Goal: Transaction & Acquisition: Purchase product/service

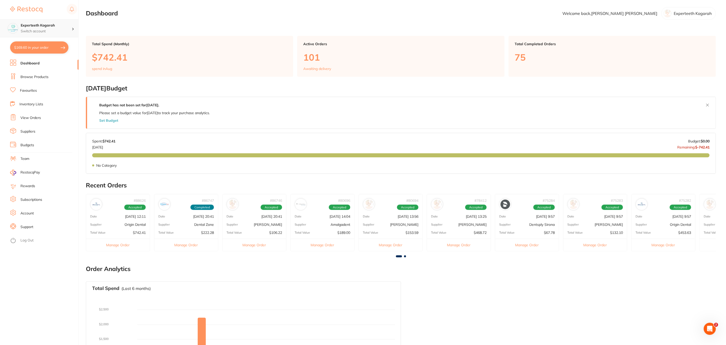
click at [63, 36] on div "Experteeth Kogarah Switch account" at bounding box center [39, 28] width 78 height 18
click at [65, 75] on h4 "Experteeth Eastwood West" at bounding box center [48, 76] width 53 height 5
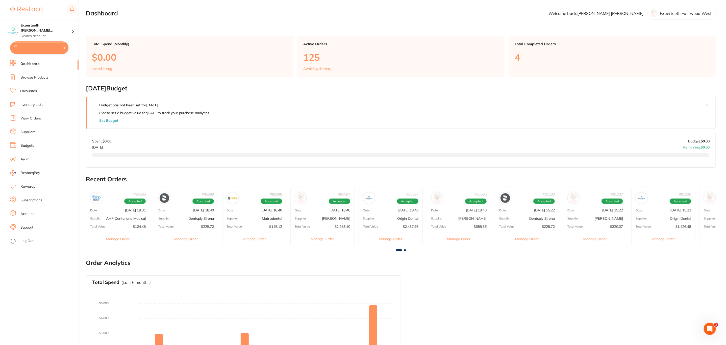
type textarea "EN00815-DXX- 2uniits EN00806-DXX- 2units EN00810-DXX -2 units"
click at [48, 52] on button "$4,407.96 in your order" at bounding box center [39, 47] width 58 height 12
checkbox input "true"
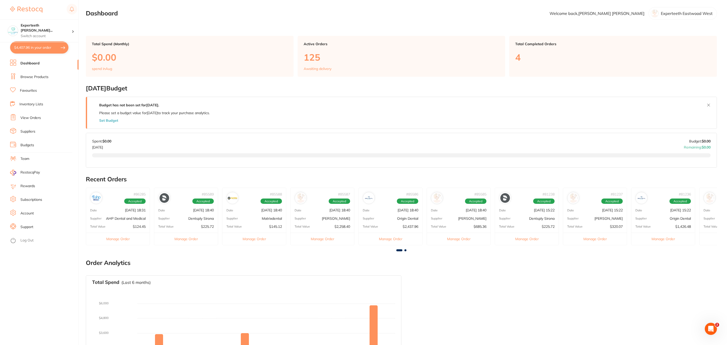
checkbox input "true"
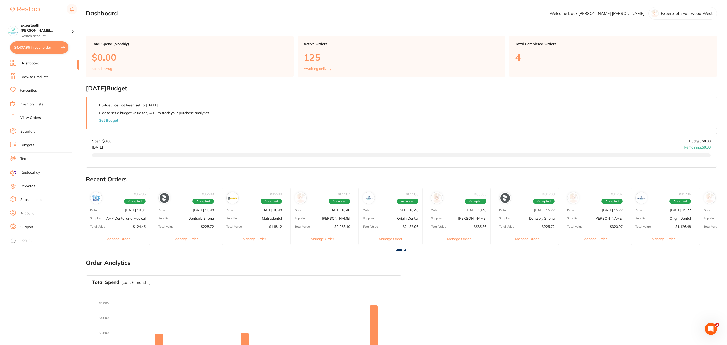
checkbox input "true"
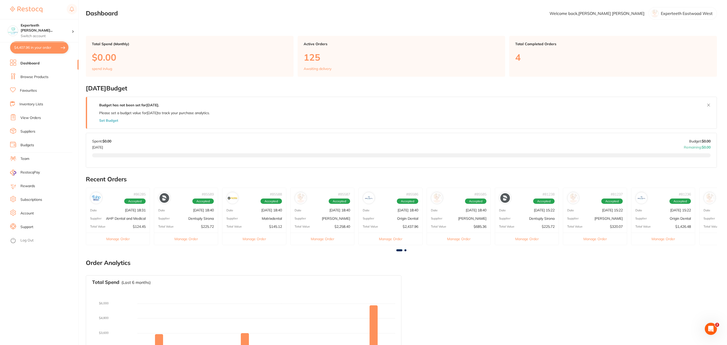
checkbox input "true"
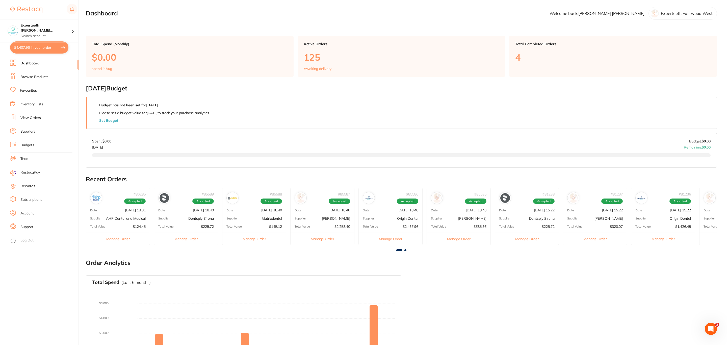
checkbox input "true"
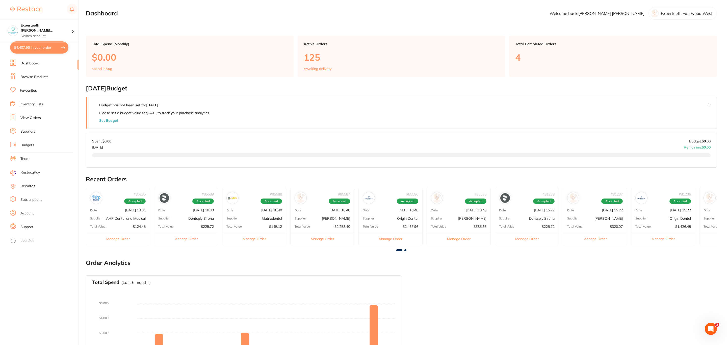
checkbox input "true"
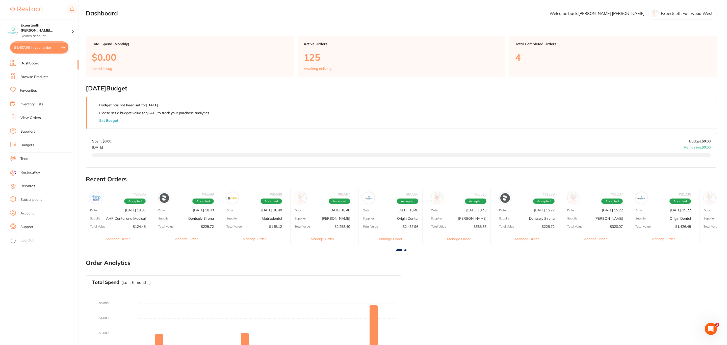
checkbox input "true"
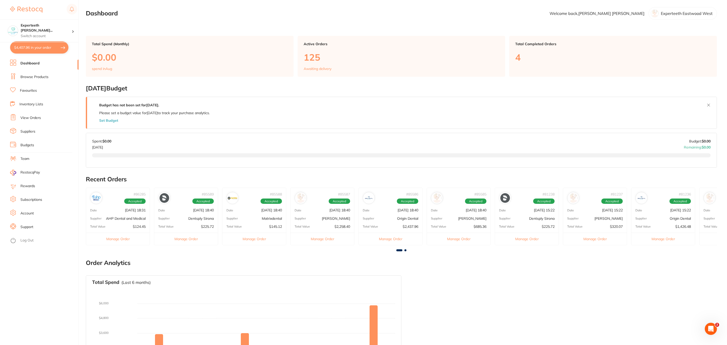
checkbox input "true"
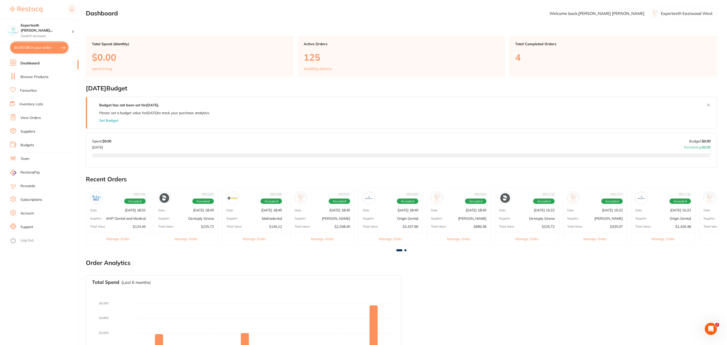
checkbox input "true"
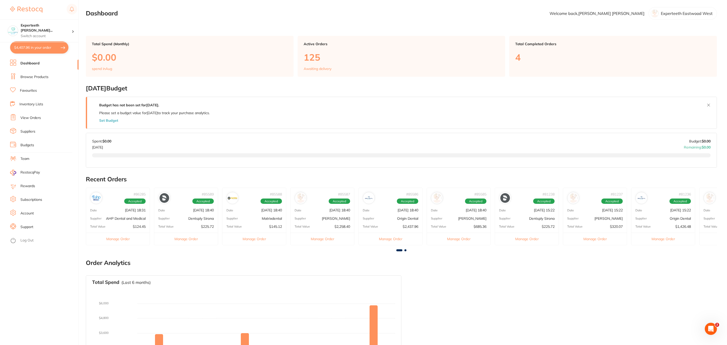
checkbox input "true"
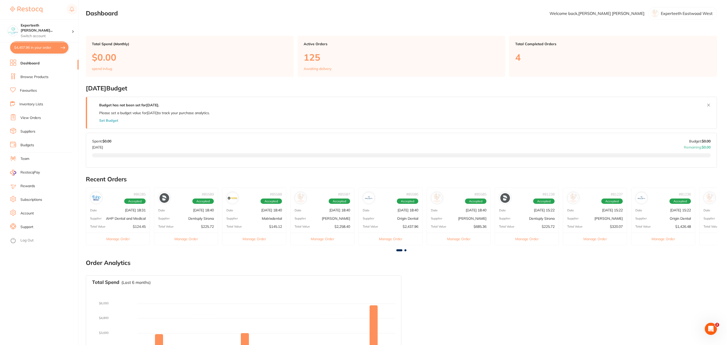
checkbox input "true"
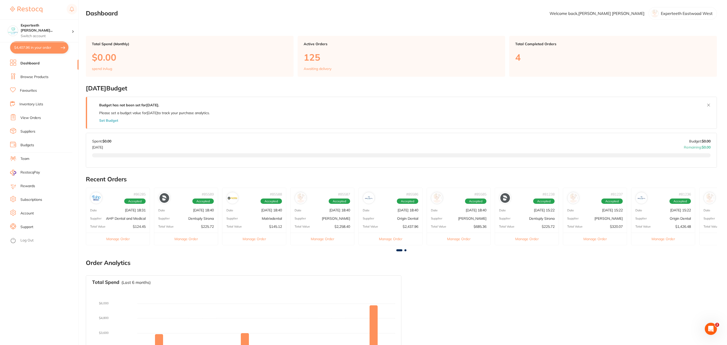
checkbox input "true"
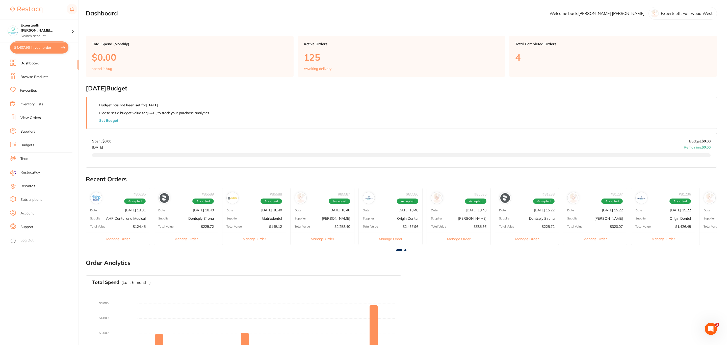
checkbox input "true"
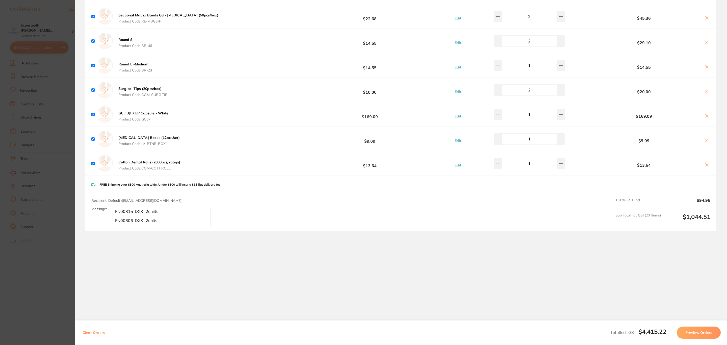
scroll to position [12, 0]
click at [42, 186] on section "Update RRP Set your pre negotiated price for this item. Item Agreed RRP (excl. …" at bounding box center [363, 172] width 727 height 345
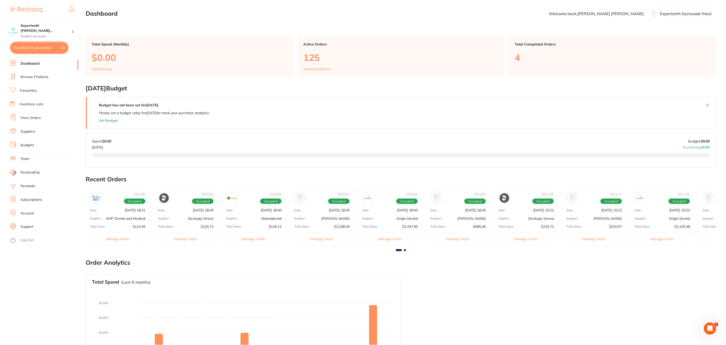
scroll to position [50, 0]
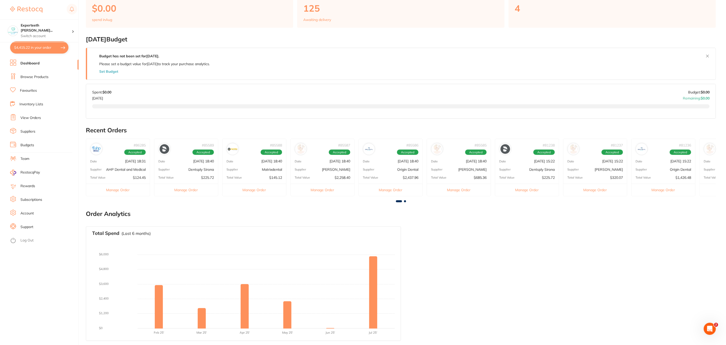
click at [36, 120] on link "View Orders" at bounding box center [30, 117] width 20 height 5
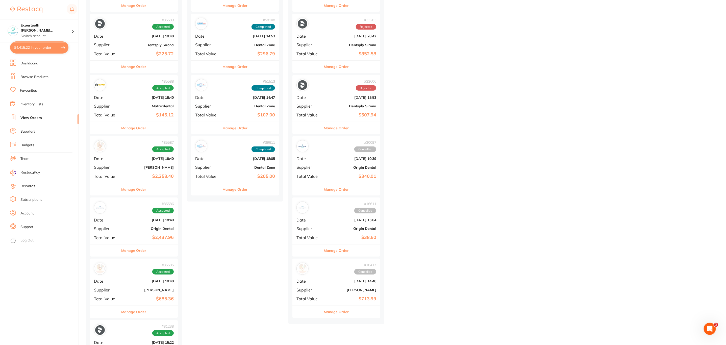
scroll to position [151, 0]
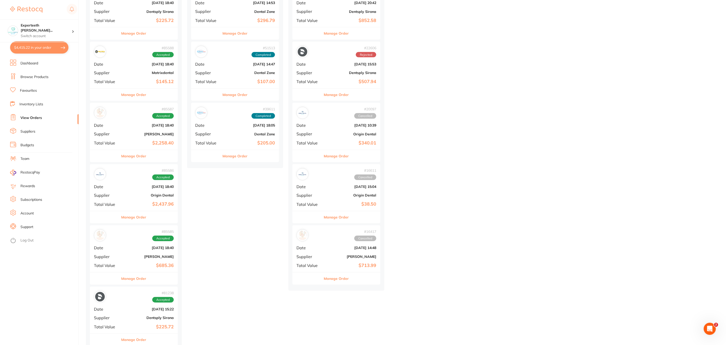
click at [121, 190] on div "# 85586 Accepted Date Jul 3 2025, 18:40 Supplier Origin Dental Total Value $2,4…" at bounding box center [134, 187] width 88 height 47
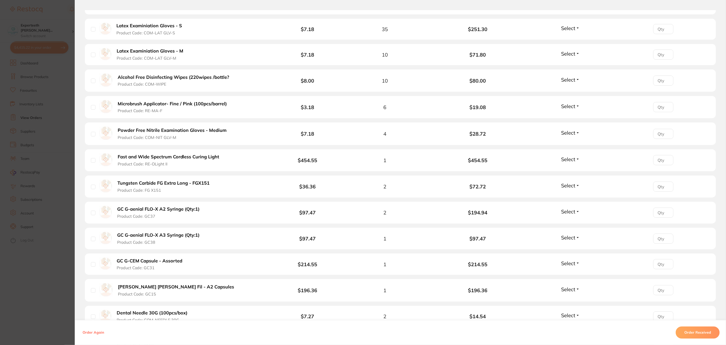
scroll to position [626, 0]
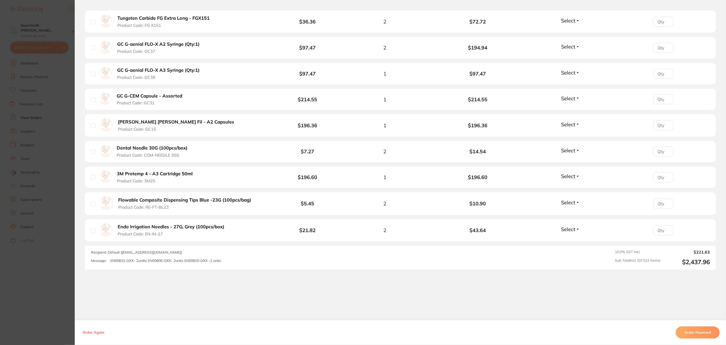
click at [43, 161] on section "Order ID: Restocq- 85586 Order Information Accepted Order Order Date Jul 3 2025…" at bounding box center [363, 172] width 726 height 345
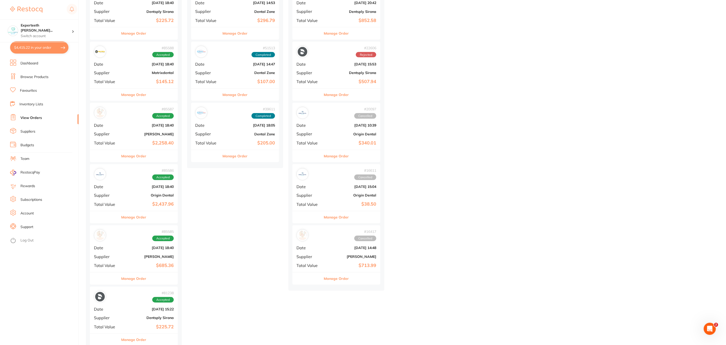
click at [37, 53] on button "$4,415.22 in your order" at bounding box center [39, 47] width 58 height 12
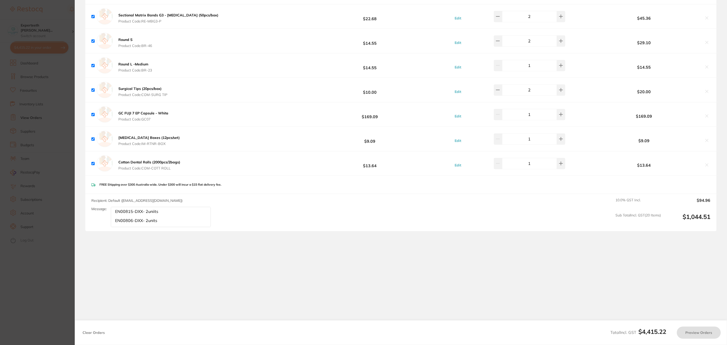
drag, startPoint x: 163, startPoint y: 222, endPoint x: 88, endPoint y: 186, distance: 83.3
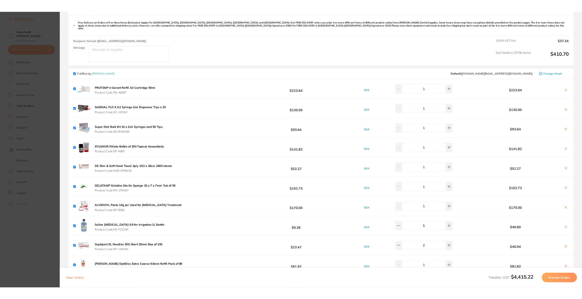
scroll to position [416, 0]
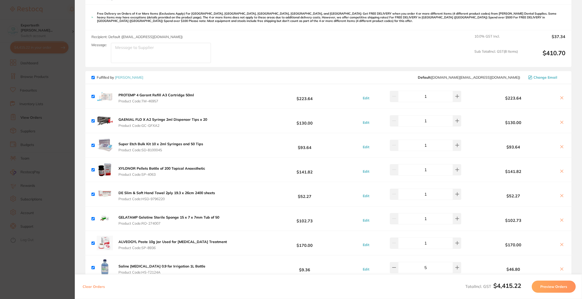
click at [562, 97] on icon at bounding box center [561, 98] width 4 height 4
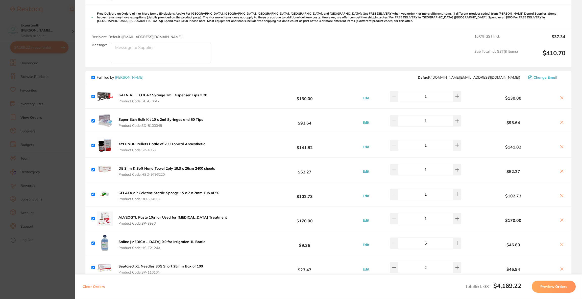
click at [561, 120] on icon at bounding box center [561, 122] width 4 height 4
click at [560, 221] on icon at bounding box center [561, 220] width 4 height 4
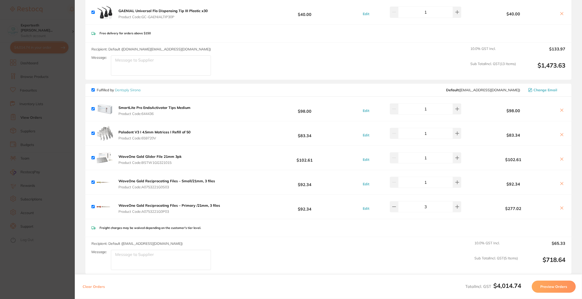
scroll to position [795, 0]
click at [562, 183] on button at bounding box center [561, 183] width 7 height 5
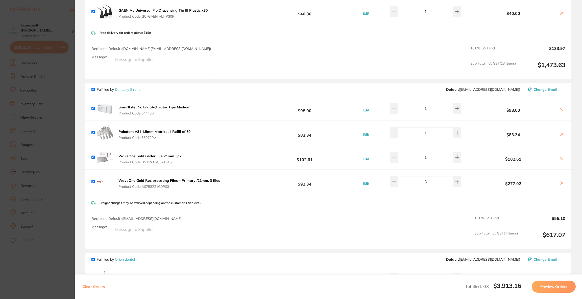
click at [560, 182] on icon at bounding box center [561, 183] width 4 height 4
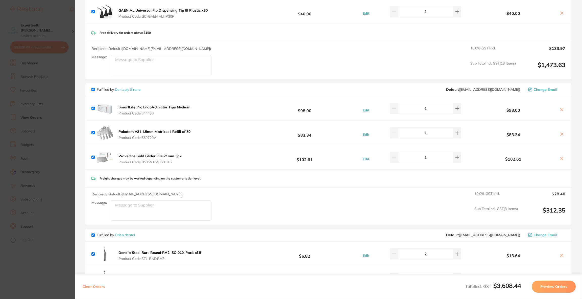
click at [560, 136] on icon at bounding box center [561, 134] width 3 height 3
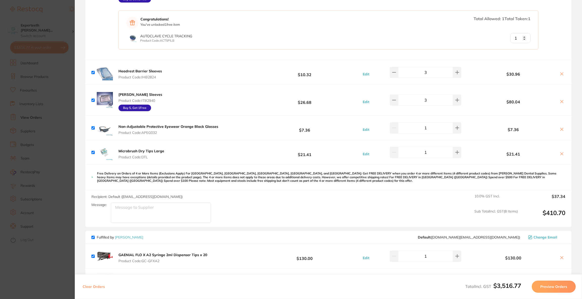
scroll to position [303, 0]
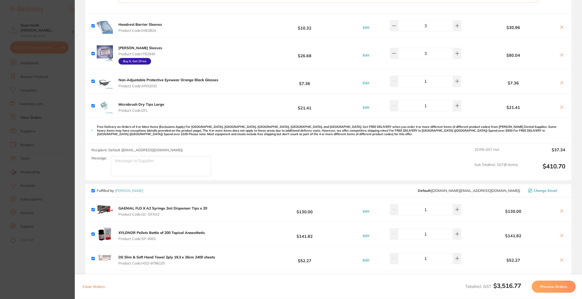
click at [562, 27] on button at bounding box center [561, 27] width 7 height 5
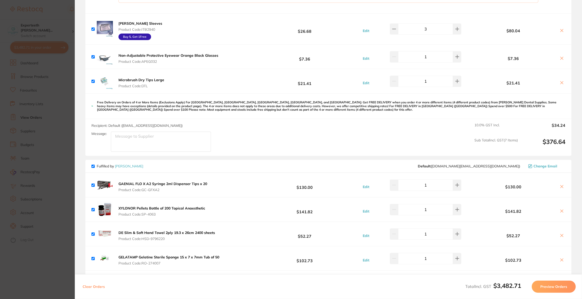
click at [561, 31] on icon at bounding box center [561, 31] width 4 height 4
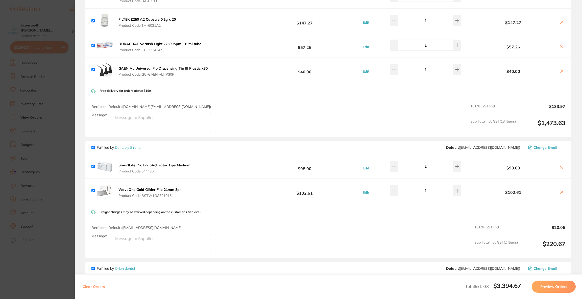
scroll to position [833, 0]
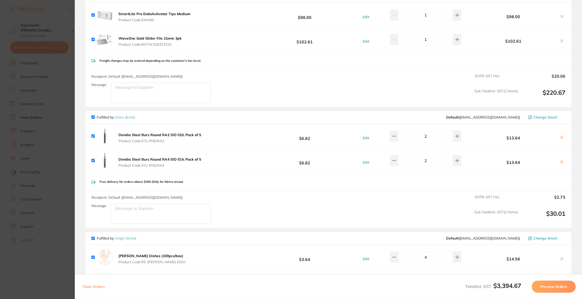
click at [559, 138] on icon at bounding box center [561, 138] width 4 height 4
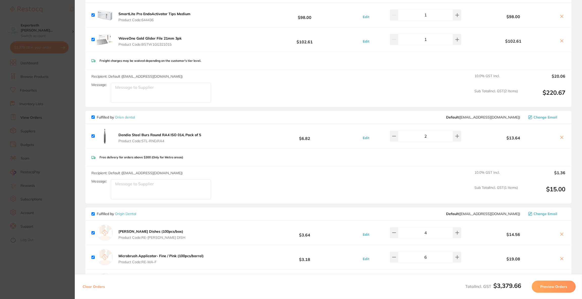
click at [559, 138] on icon at bounding box center [561, 138] width 4 height 4
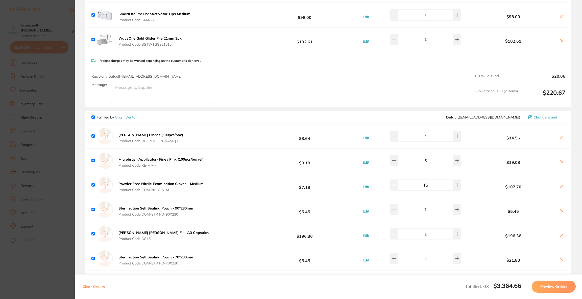
checkbox input "true"
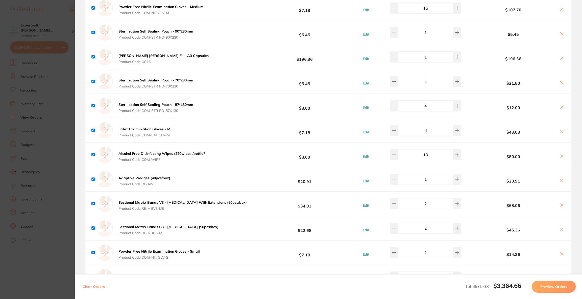
scroll to position [887, 0]
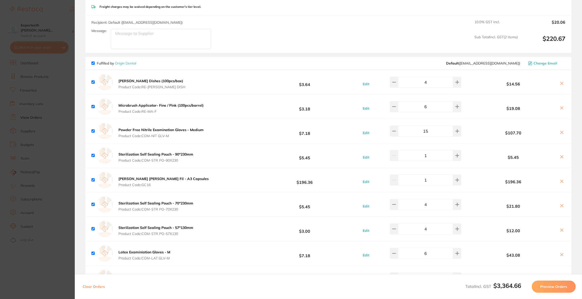
click at [22, 18] on section "Update RRP Set your pre negotiated price for this item. Item Agreed RRP (excl. …" at bounding box center [291, 149] width 582 height 299
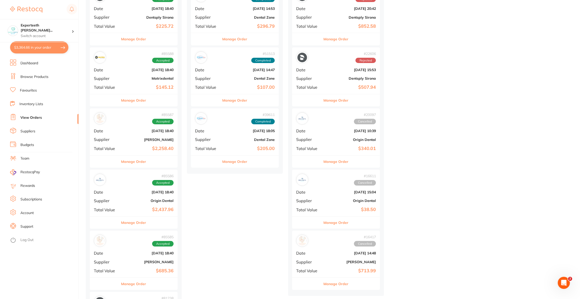
scroll to position [0, 0]
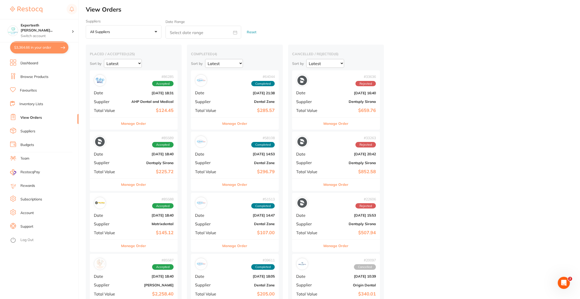
click at [45, 76] on link "Browse Products" at bounding box center [34, 76] width 28 height 5
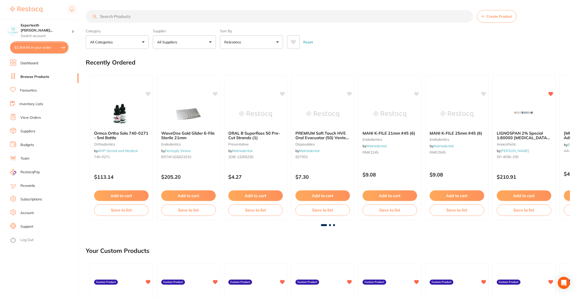
click at [137, 18] on input "search" at bounding box center [279, 16] width 387 height 13
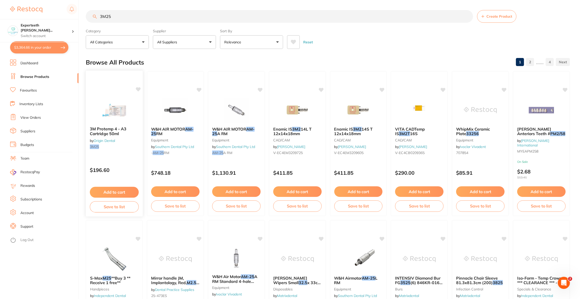
type input "3M25"
click at [132, 88] on div "3M Protemp 4 - A3 Cartridge 50ml by Origin Dental 3M25 $196.60 Add to cart Save…" at bounding box center [115, 143] width 58 height 147
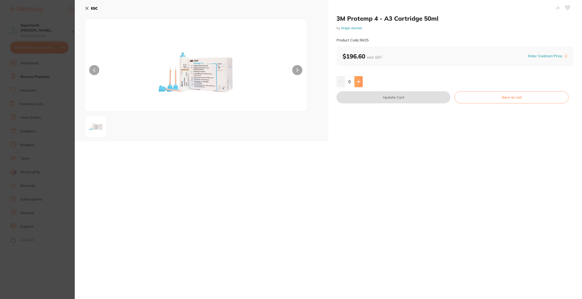
click at [357, 83] on icon at bounding box center [358, 82] width 4 height 4
type input "1"
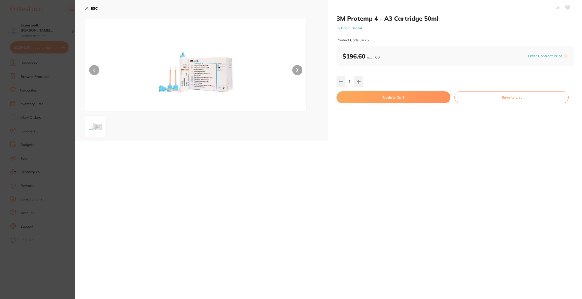
click at [361, 95] on button "Update Cart" at bounding box center [393, 97] width 114 height 12
checkbox input "false"
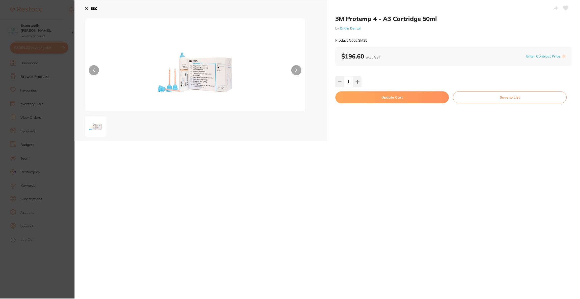
scroll to position [7, 0]
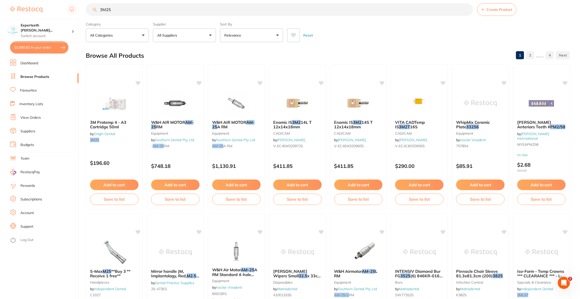
drag, startPoint x: 121, startPoint y: 8, endPoint x: 87, endPoint y: 12, distance: 34.0
click at [87, 12] on input "3M25" at bounding box center [279, 9] width 387 height 13
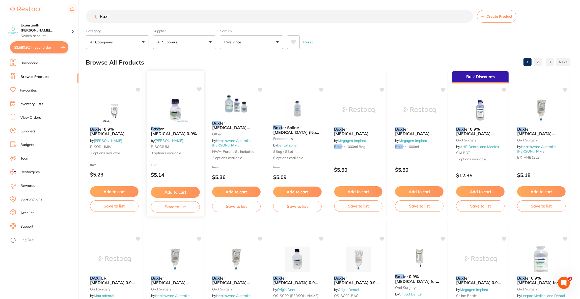
scroll to position [0, 0]
type input "Baxt"
click at [205, 48] on button "All Suppliers" at bounding box center [184, 42] width 63 height 14
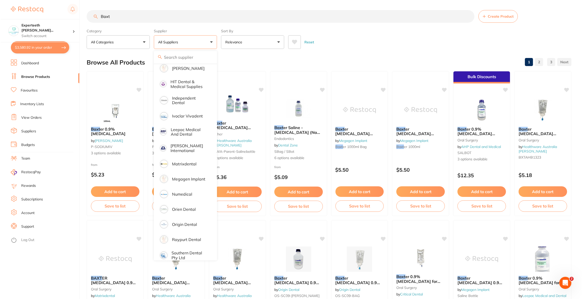
scroll to position [151, 0]
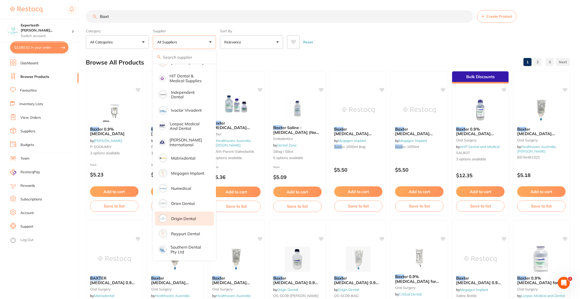
click at [189, 217] on p "Origin Dental" at bounding box center [183, 219] width 25 height 5
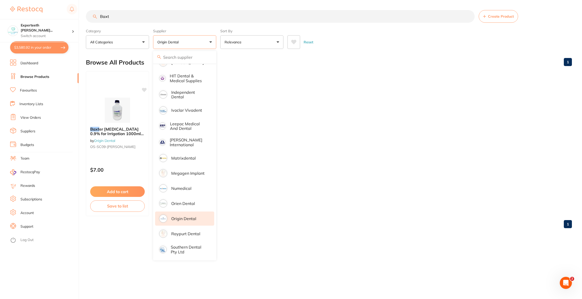
scroll to position [0, 0]
click at [351, 159] on ul "Baxt er Sodium Chloride 0.9% for Irrigation 1000ml Bottle by Origin Dental OS-S…" at bounding box center [329, 143] width 486 height 145
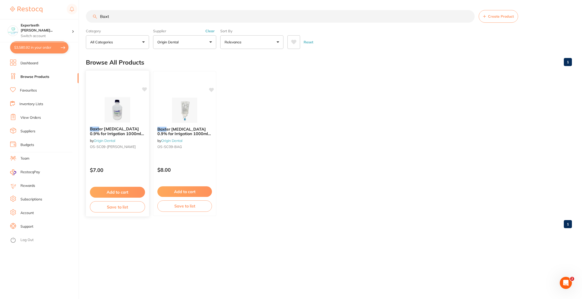
click at [124, 100] on img at bounding box center [117, 109] width 33 height 25
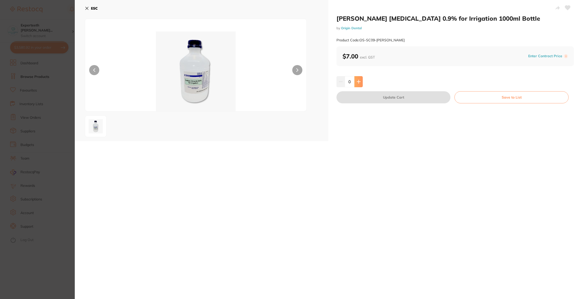
click at [358, 81] on icon at bounding box center [358, 82] width 4 height 4
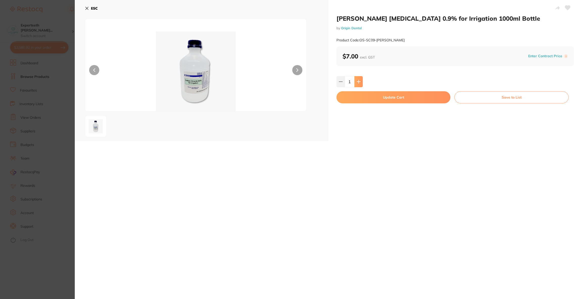
click at [358, 81] on icon at bounding box center [358, 82] width 4 height 4
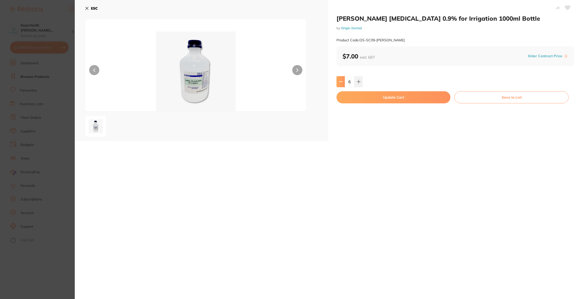
click at [336, 85] on button at bounding box center [340, 81] width 8 height 11
type input "5"
click at [349, 98] on button "Update Cart" at bounding box center [393, 97] width 114 height 12
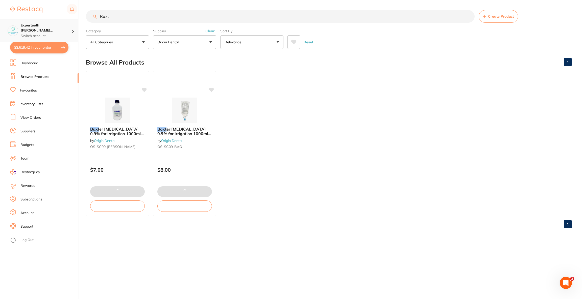
drag, startPoint x: 201, startPoint y: 16, endPoint x: 68, endPoint y: 22, distance: 133.0
click at [68, 22] on div "$3,619.42 Experteeth Eastwood Wes... Switch account Riaz Dental Surgery Experte…" at bounding box center [291, 149] width 582 height 299
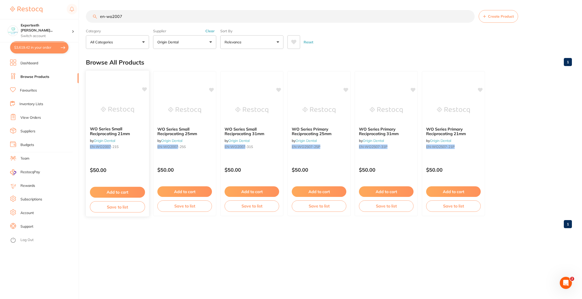
type input "en-wo2007"
click at [135, 119] on div at bounding box center [117, 109] width 63 height 25
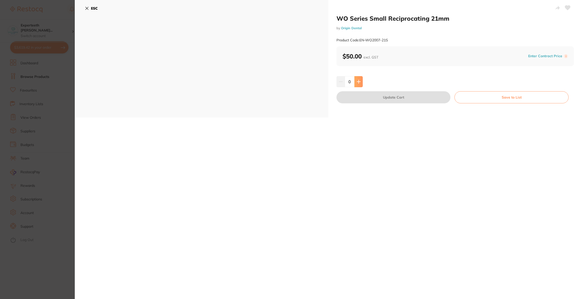
click at [355, 84] on button at bounding box center [358, 81] width 8 height 11
type input "1"
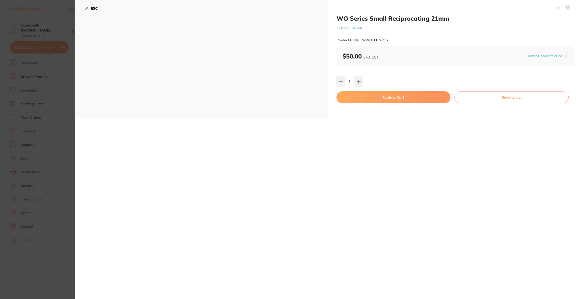
click at [355, 98] on button "Update Cart" at bounding box center [393, 97] width 114 height 12
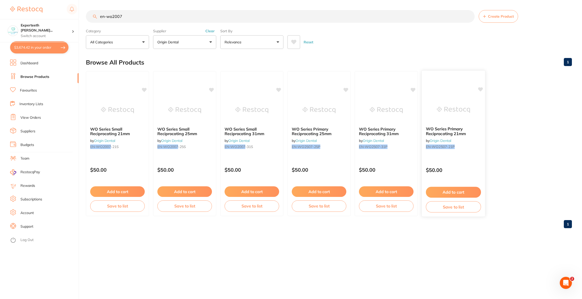
click at [437, 114] on img at bounding box center [452, 109] width 33 height 25
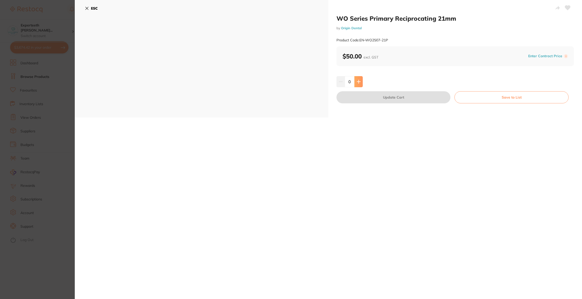
click at [356, 85] on button at bounding box center [358, 81] width 8 height 11
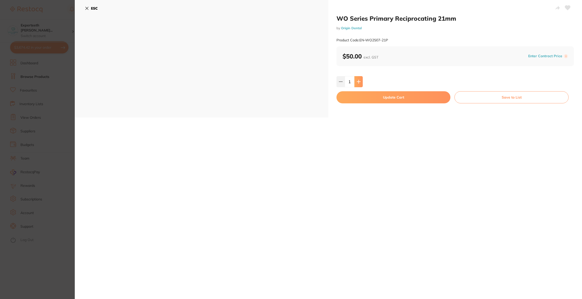
click at [356, 85] on button at bounding box center [358, 81] width 8 height 11
type input "3"
click at [361, 97] on button "Update Cart" at bounding box center [393, 97] width 114 height 12
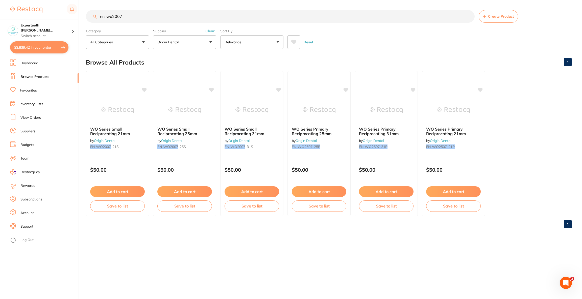
drag, startPoint x: 171, startPoint y: 18, endPoint x: 96, endPoint y: 17, distance: 74.5
click at [96, 17] on div "en-wo2007 Create Product" at bounding box center [329, 16] width 486 height 13
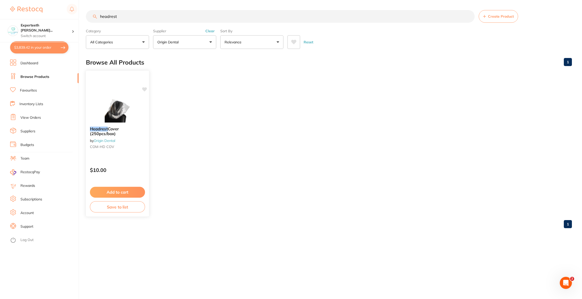
type input "headrest"
click at [119, 95] on div "Headrest Cover (250pcs/box) by Origin Dental COM-HD COV $10.00 Add to cart Save…" at bounding box center [118, 143] width 64 height 147
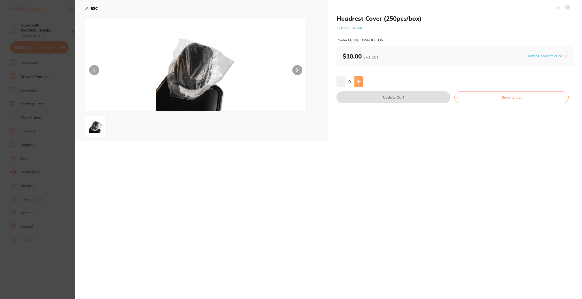
click at [359, 80] on icon at bounding box center [358, 82] width 4 height 4
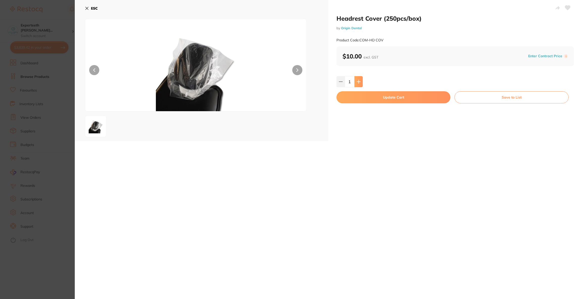
click at [358, 80] on icon at bounding box center [358, 82] width 4 height 4
type input "3"
click at [361, 98] on button "Update Cart" at bounding box center [393, 97] width 114 height 12
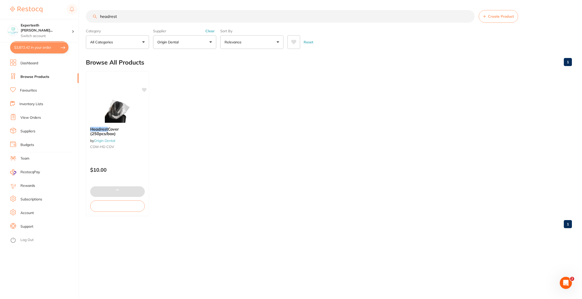
drag, startPoint x: 170, startPoint y: 17, endPoint x: 90, endPoint y: 20, distance: 80.3
click at [90, 20] on input "headrest" at bounding box center [280, 16] width 388 height 13
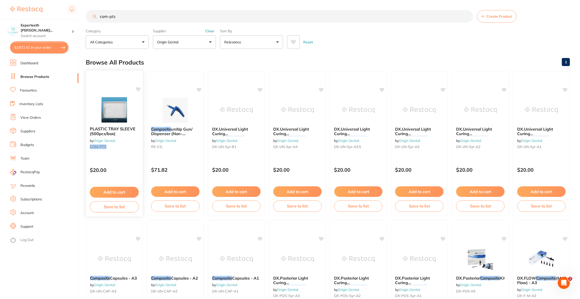
type input "com-pts"
click at [119, 89] on div "PLASTIC TRAY SLEEVE (500pcs/box) by Origin Dental COM-PTS $20.00 Add to cart Sa…" at bounding box center [115, 143] width 58 height 147
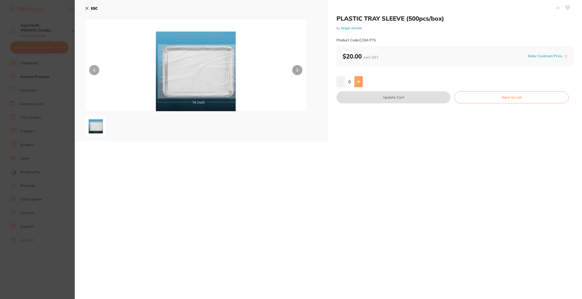
click at [357, 82] on icon at bounding box center [358, 81] width 3 height 3
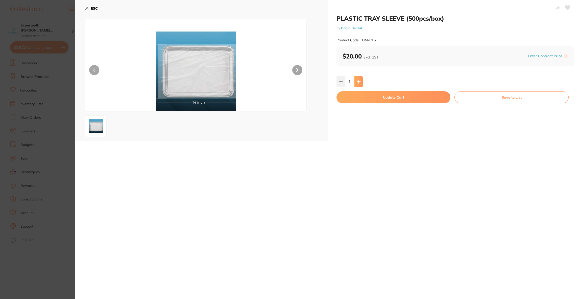
click at [354, 77] on button at bounding box center [358, 81] width 8 height 11
click at [355, 77] on button at bounding box center [358, 81] width 8 height 11
type input "3"
click at [358, 95] on button "Update Cart" at bounding box center [393, 97] width 114 height 12
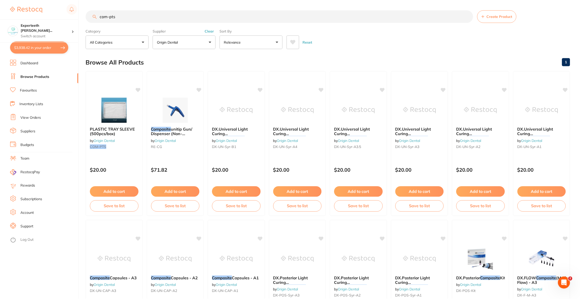
scroll to position [7, 0]
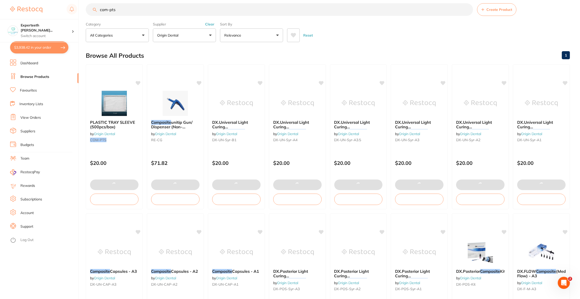
drag, startPoint x: 138, startPoint y: 11, endPoint x: 94, endPoint y: 10, distance: 44.0
click at [94, 10] on div "com-pts Create Product" at bounding box center [328, 9] width 484 height 13
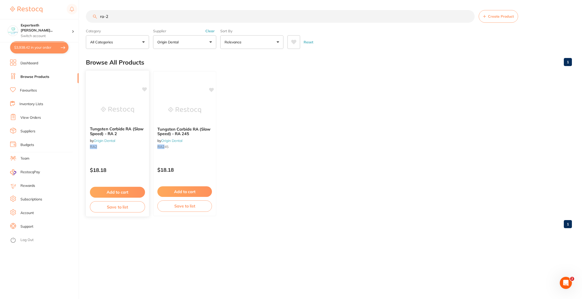
scroll to position [0, 0]
type input "ra-2"
click at [122, 103] on img at bounding box center [117, 109] width 33 height 25
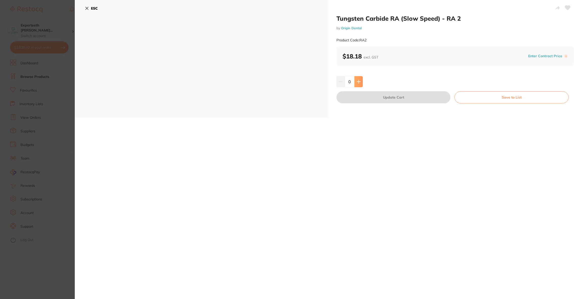
click at [354, 82] on button at bounding box center [358, 81] width 8 height 11
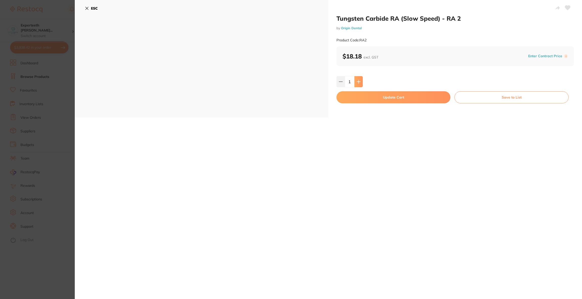
click at [354, 82] on button at bounding box center [358, 81] width 8 height 11
type input "2"
click at [357, 97] on button "Update Cart" at bounding box center [393, 97] width 114 height 12
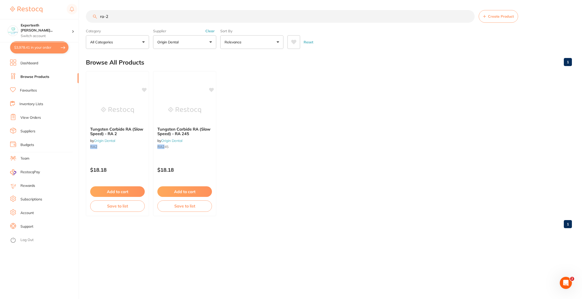
click at [140, 17] on input "ra-2" at bounding box center [280, 16] width 388 height 13
type input "ra-4"
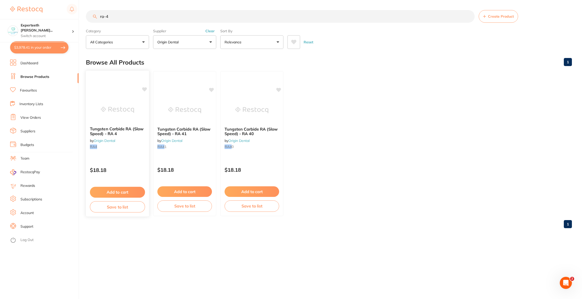
click at [131, 109] on img at bounding box center [117, 109] width 33 height 25
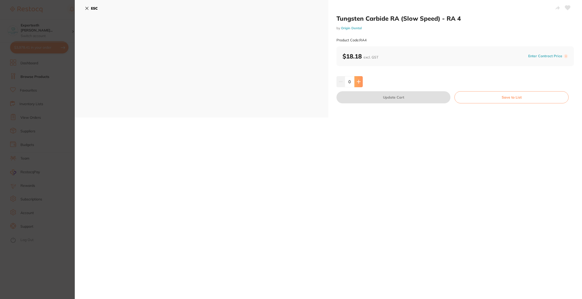
drag, startPoint x: 353, startPoint y: 83, endPoint x: 356, endPoint y: 83, distance: 3.3
click at [356, 83] on div "0" at bounding box center [349, 81] width 26 height 11
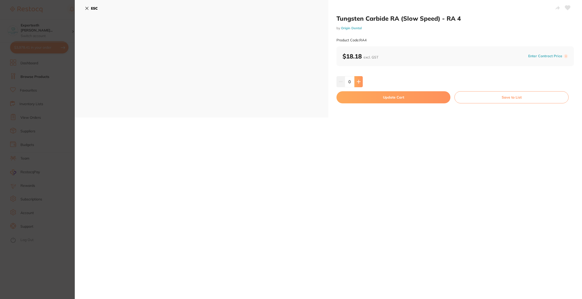
click at [357, 83] on icon at bounding box center [358, 82] width 4 height 4
type input "2"
click at [351, 99] on button "Update Cart" at bounding box center [393, 97] width 114 height 12
click at [355, 98] on button "Update Cart" at bounding box center [393, 97] width 114 height 12
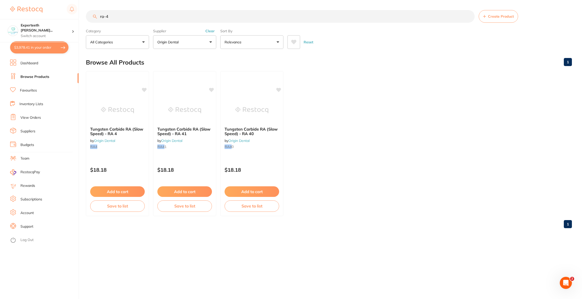
click at [43, 51] on button "$3,978.41 in your order" at bounding box center [39, 47] width 58 height 12
checkbox input "true"
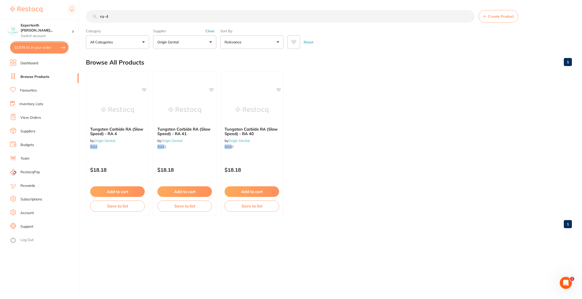
checkbox input "true"
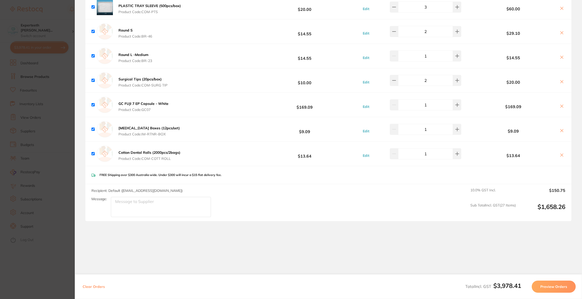
scroll to position [1475, 0]
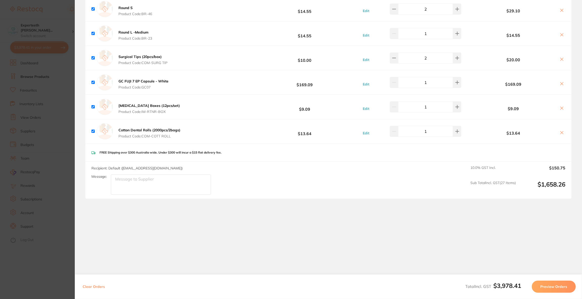
click at [31, 130] on section "Update RRP Set your pre negotiated price for this item. Item Agreed RRP (excl. …" at bounding box center [291, 149] width 582 height 299
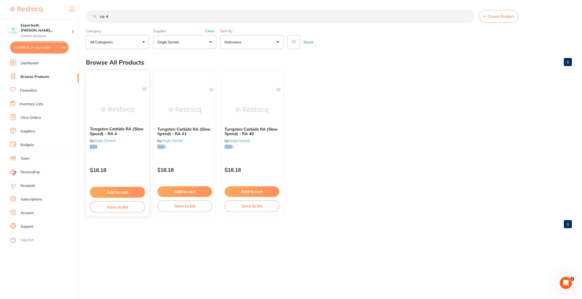
click at [128, 115] on img at bounding box center [117, 109] width 33 height 25
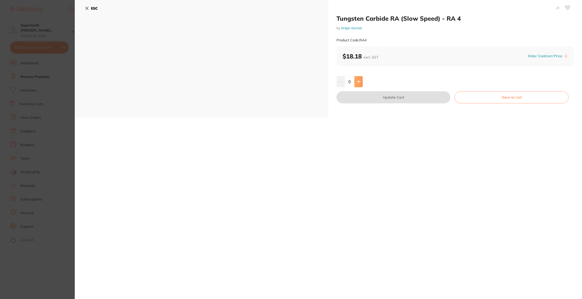
click at [358, 80] on icon at bounding box center [358, 82] width 4 height 4
type input "1"
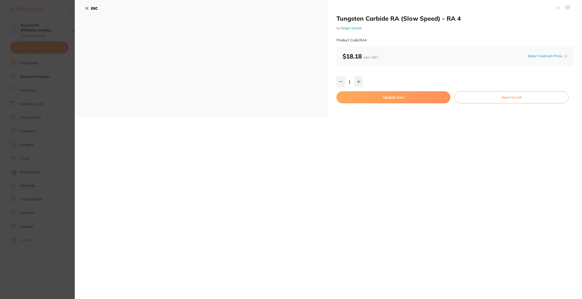
click at [368, 98] on button "Update Cart" at bounding box center [393, 97] width 114 height 12
checkbox input "false"
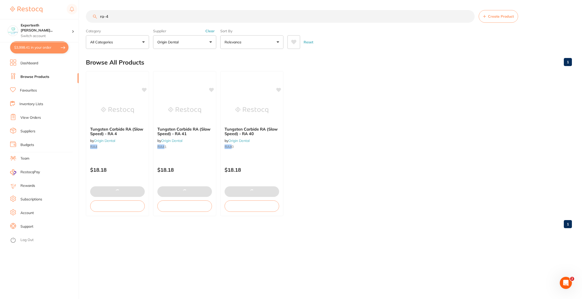
click at [120, 19] on input "ra-4" at bounding box center [280, 16] width 388 height 13
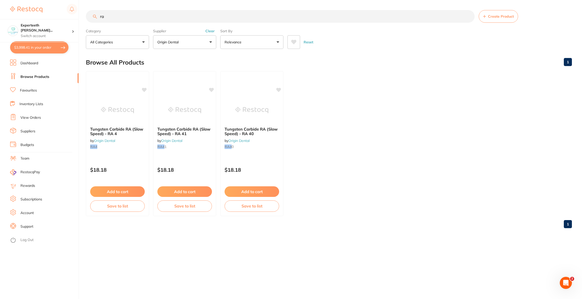
type input "r"
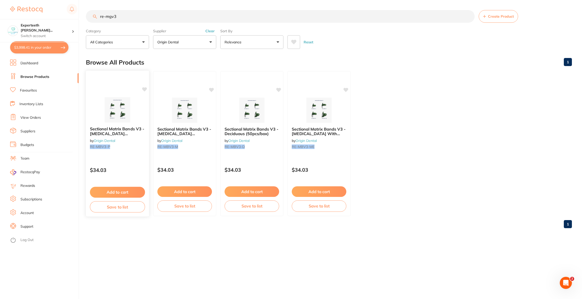
type input "re-mgv3"
click at [122, 100] on img at bounding box center [117, 110] width 33 height 25
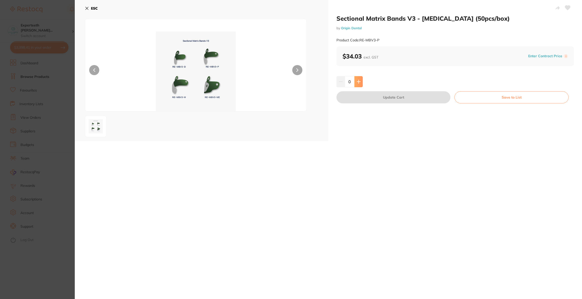
click at [356, 83] on icon at bounding box center [358, 82] width 4 height 4
type input "1"
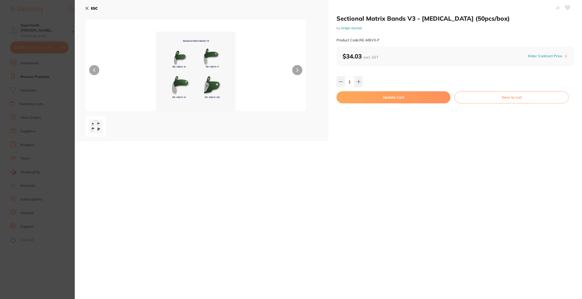
click at [359, 94] on button "Update Cart" at bounding box center [393, 97] width 114 height 12
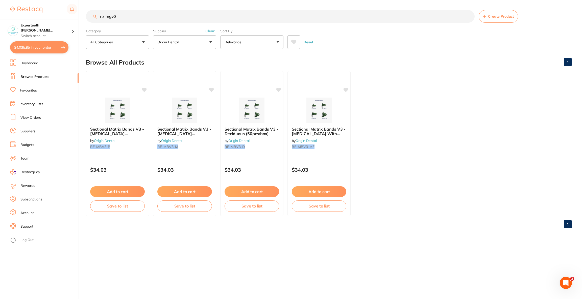
click at [47, 49] on button "$4,035.85 in your order" at bounding box center [39, 47] width 58 height 12
checkbox input "true"
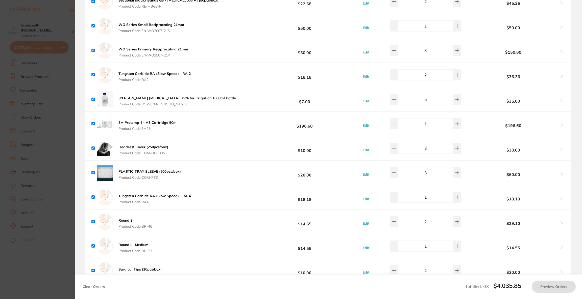
checkbox input "true"
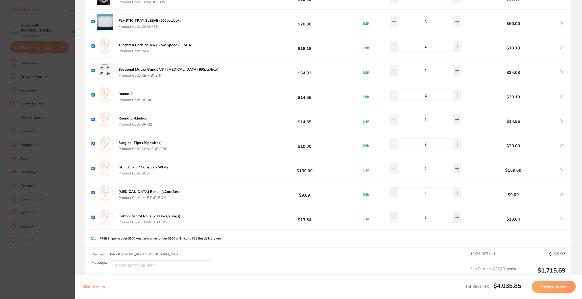
scroll to position [1524, 0]
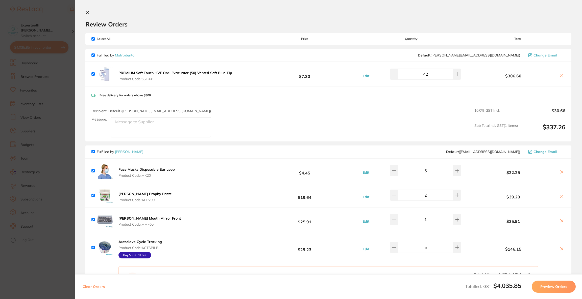
scroll to position [1524, 0]
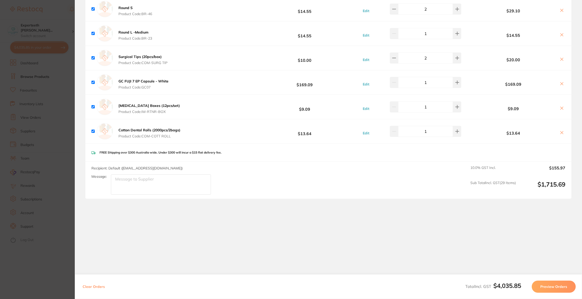
click at [40, 29] on section "Update RRP Set your pre negotiated price for this item. Item Agreed RRP (excl. …" at bounding box center [291, 149] width 582 height 299
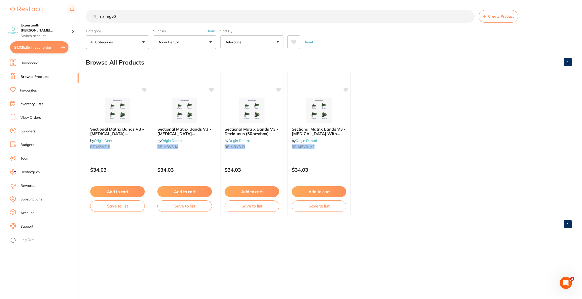
drag, startPoint x: 135, startPoint y: 14, endPoint x: 87, endPoint y: 16, distance: 47.2
click at [87, 16] on input "re-mgv3" at bounding box center [280, 16] width 388 height 13
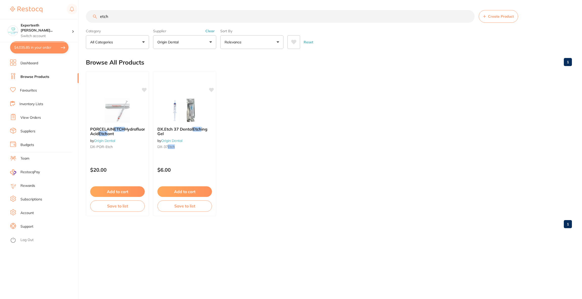
click at [175, 40] on p "Origin Dental" at bounding box center [168, 42] width 23 height 5
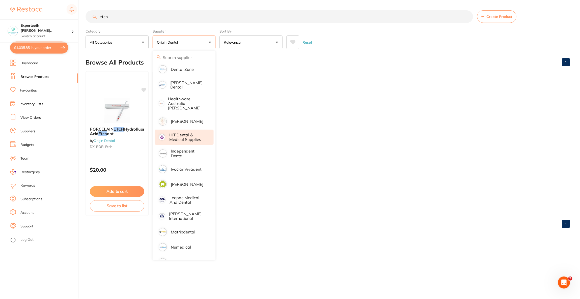
scroll to position [211, 0]
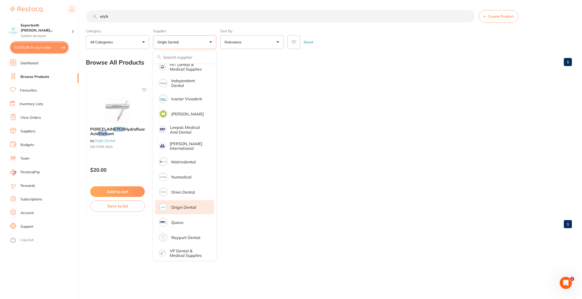
click at [196, 203] on li "Origin Dental" at bounding box center [184, 207] width 59 height 14
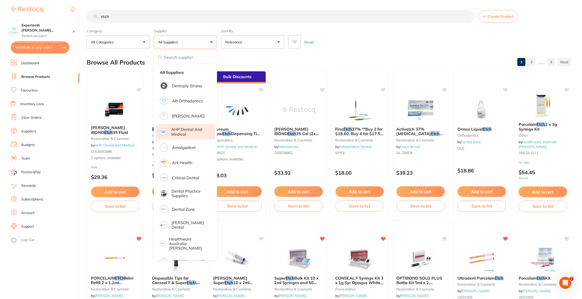
scroll to position [0, 0]
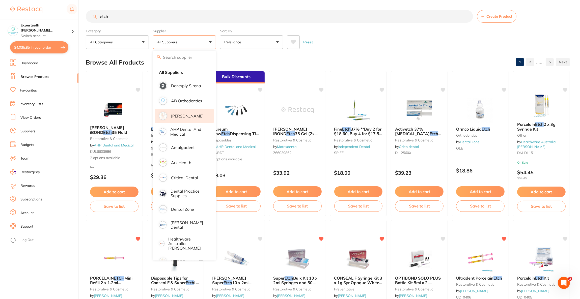
click at [190, 117] on p "[PERSON_NAME]" at bounding box center [187, 116] width 33 height 5
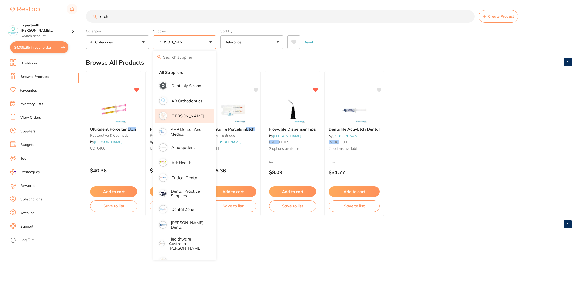
click at [387, 38] on div "Reset" at bounding box center [427, 40] width 280 height 18
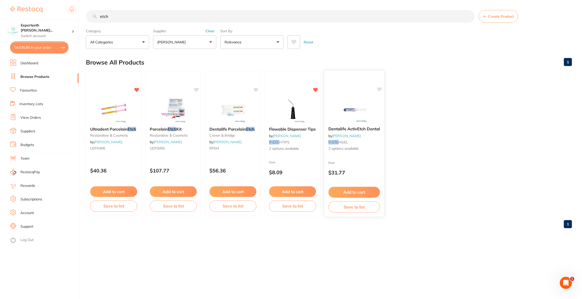
click at [352, 91] on div "Dentalife ActivEtch Dental by Adam Dental P-ETC HGEL 2 options available from $…" at bounding box center [354, 143] width 60 height 147
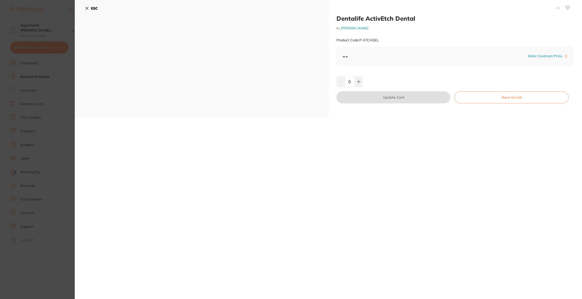
click at [276, 189] on div "Dentalife ActivEtch Dental by Adam Dental Product Code: P-ETCHGEL ESC Dentalife…" at bounding box center [328, 149] width 507 height 299
click at [0, 113] on section "Dentalife ActivEtch Dental by Adam Dental Product Code: P-ETCHGEL ESC Dentalife…" at bounding box center [291, 149] width 582 height 299
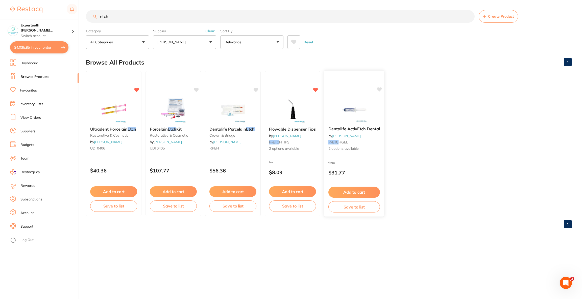
click at [349, 106] on img at bounding box center [353, 109] width 33 height 25
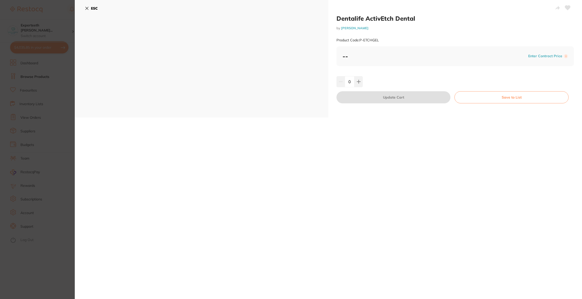
click at [48, 23] on section "Dentalife ActivEtch Dental by Adam Dental Product Code: P-ETCHGEL ESC Dentalife…" at bounding box center [291, 149] width 582 height 299
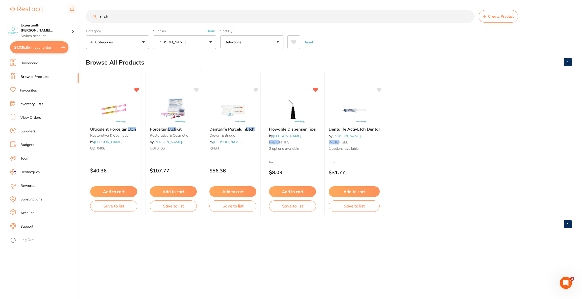
click at [111, 19] on input "etch" at bounding box center [280, 16] width 388 height 13
type input "e"
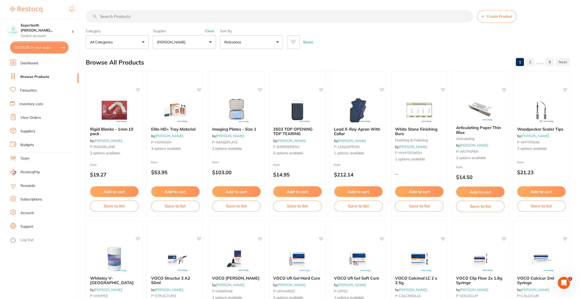
paste input "AE3754"
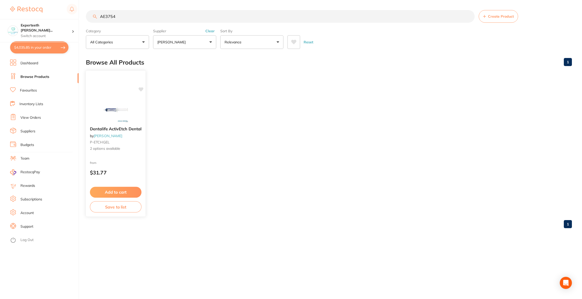
type input "AE3754"
click at [123, 107] on img at bounding box center [115, 109] width 33 height 25
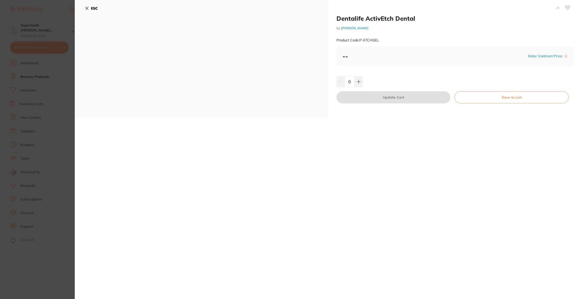
click at [39, 101] on section "Dentalife ActivEtch Dental by Adam Dental Product Code: P-ETCHGEL ESC Dentalife…" at bounding box center [291, 149] width 582 height 299
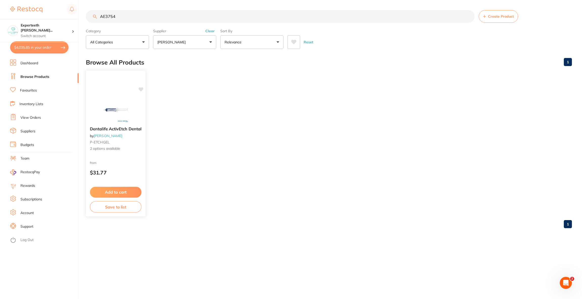
click at [124, 131] on span "Dentalife ActivEtch Dental" at bounding box center [115, 128] width 51 height 5
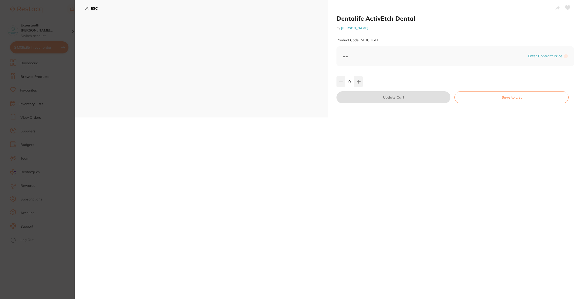
click at [27, 159] on section "Dentalife ActivEtch Dental by Adam Dental Product Code: P-ETCHGEL ESC Dentalife…" at bounding box center [291, 149] width 582 height 299
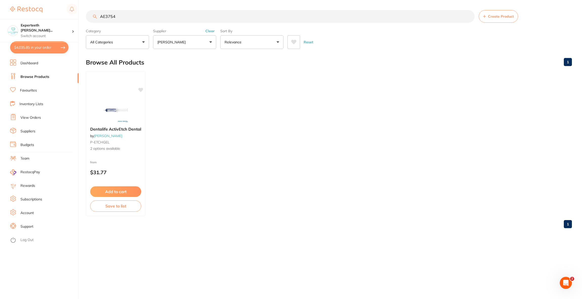
click at [39, 44] on button "$4,035.85 in your order" at bounding box center [39, 47] width 58 height 12
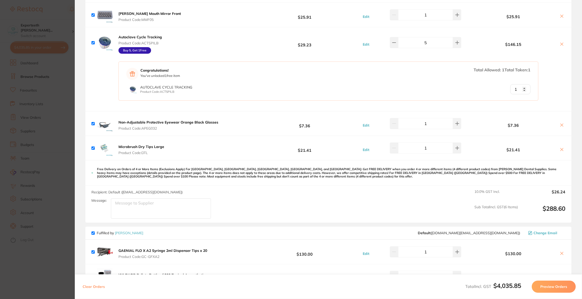
scroll to position [275, 0]
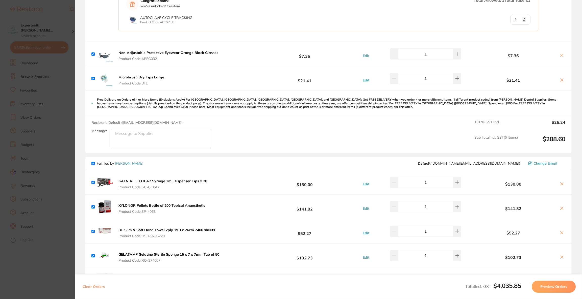
paste textarea "AE3754"
type textarea "P"
paste textarea "AE3754"
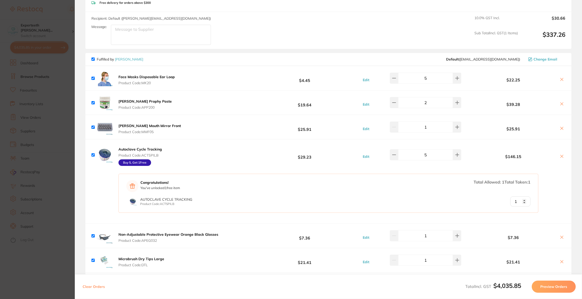
scroll to position [0, 0]
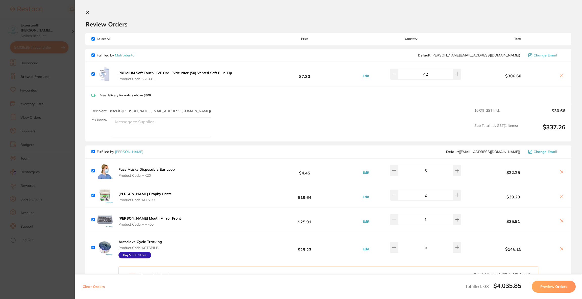
type textarea "Please also add AE3754 x 1 unit Thanks"
click at [566, 288] on button "Preview Orders" at bounding box center [553, 287] width 44 height 12
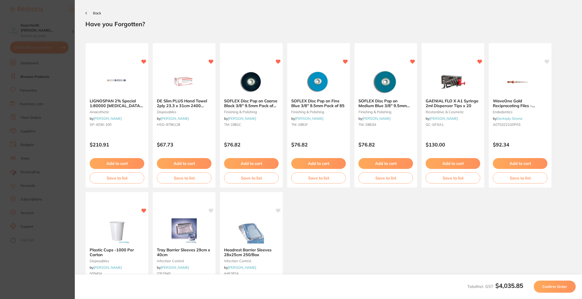
click at [566, 288] on span "Confirm Order" at bounding box center [554, 287] width 25 height 5
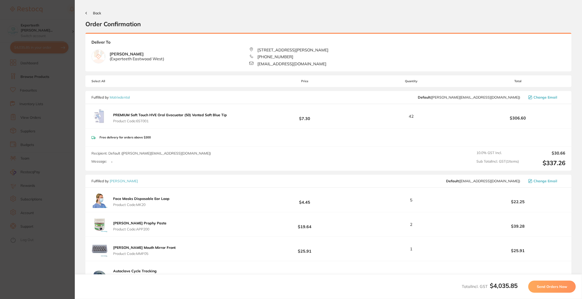
click at [566, 288] on span "Send Orders Now" at bounding box center [551, 287] width 30 height 5
